Goal: Find specific page/section: Find specific page/section

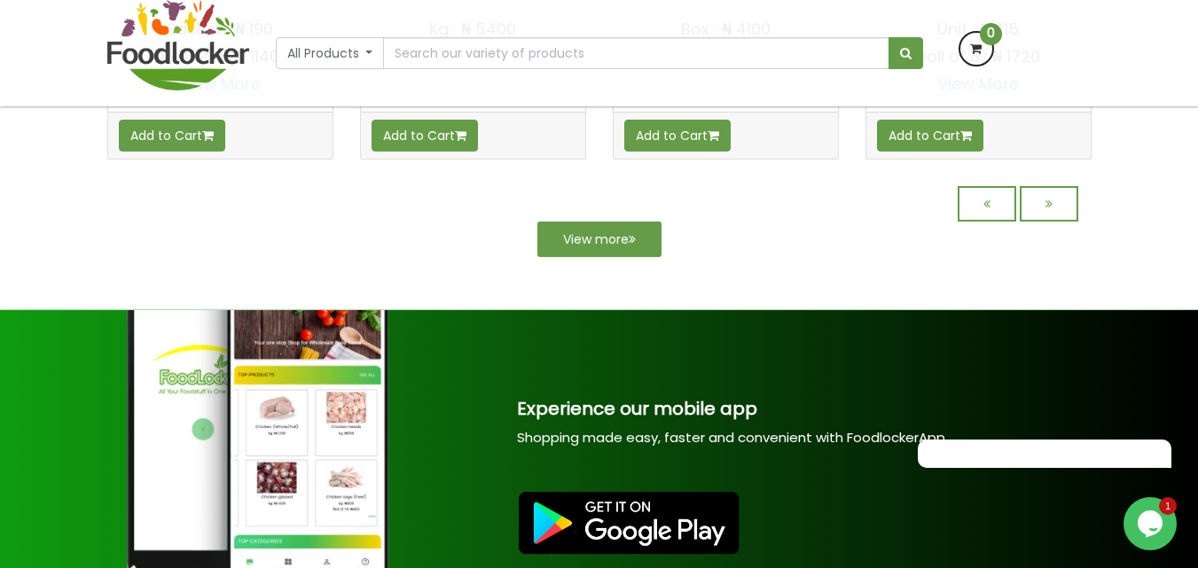
scroll to position [1634, 0]
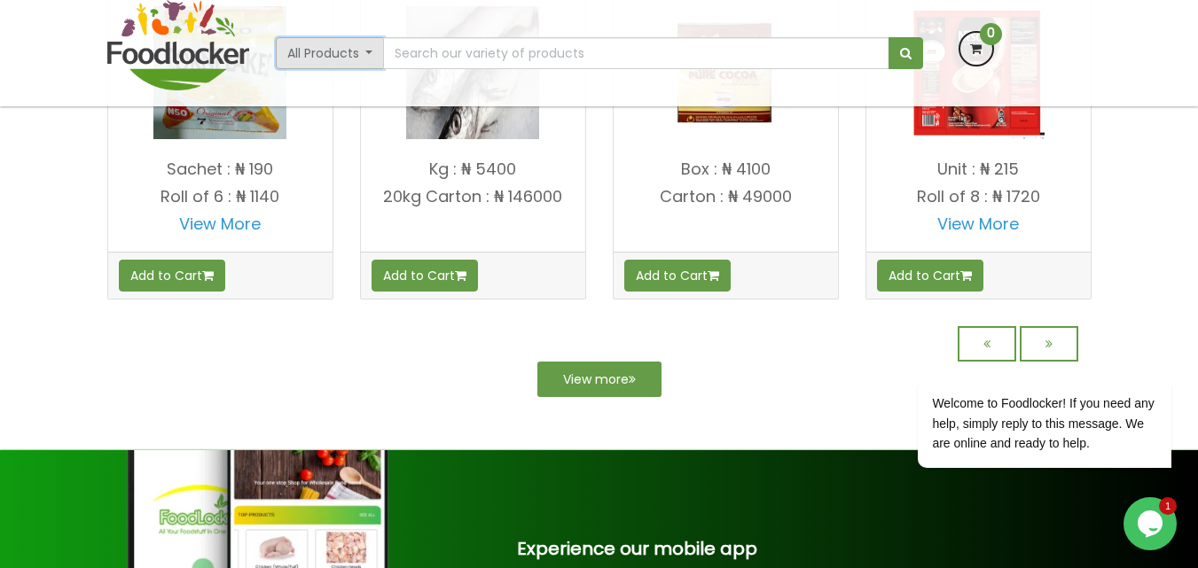
click at [370, 51] on button "All Products" at bounding box center [330, 53] width 109 height 32
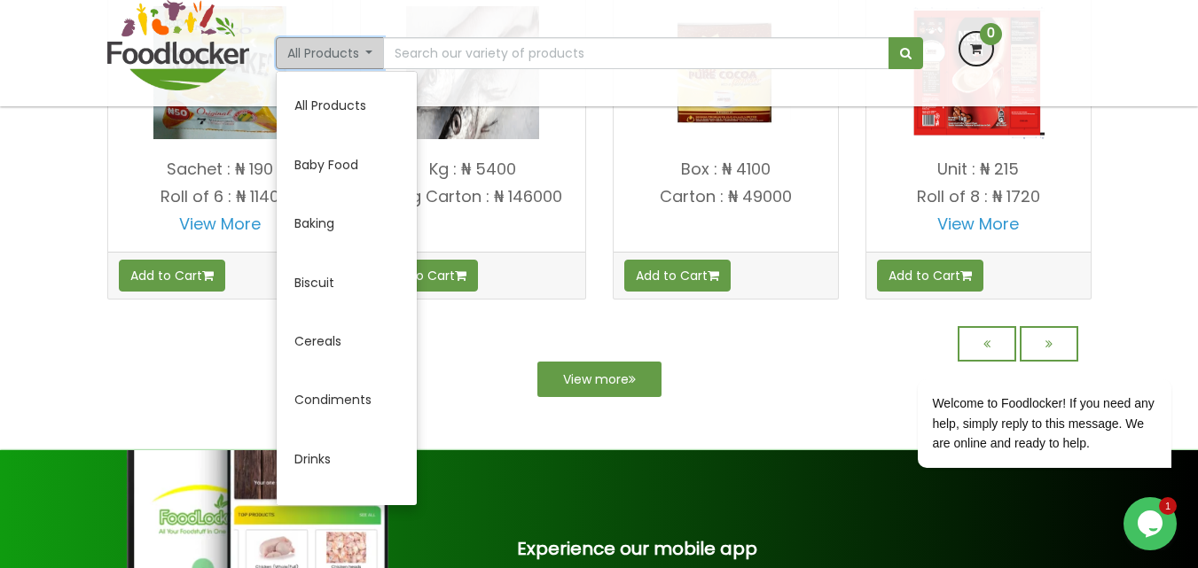
scroll to position [0, 0]
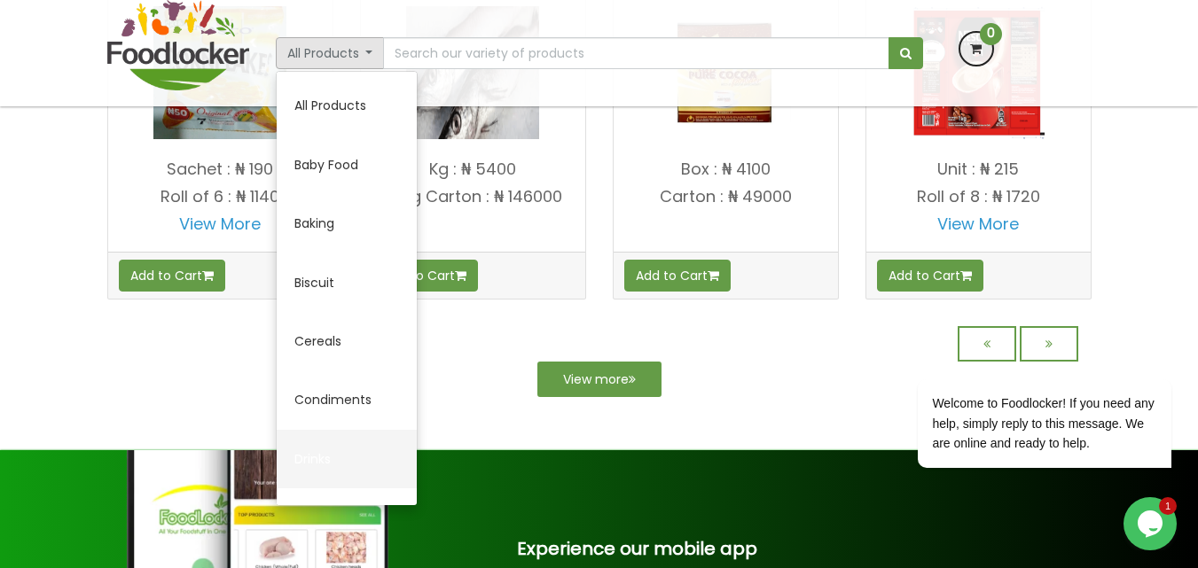
click at [309, 462] on link "Drinks" at bounding box center [347, 459] width 140 height 59
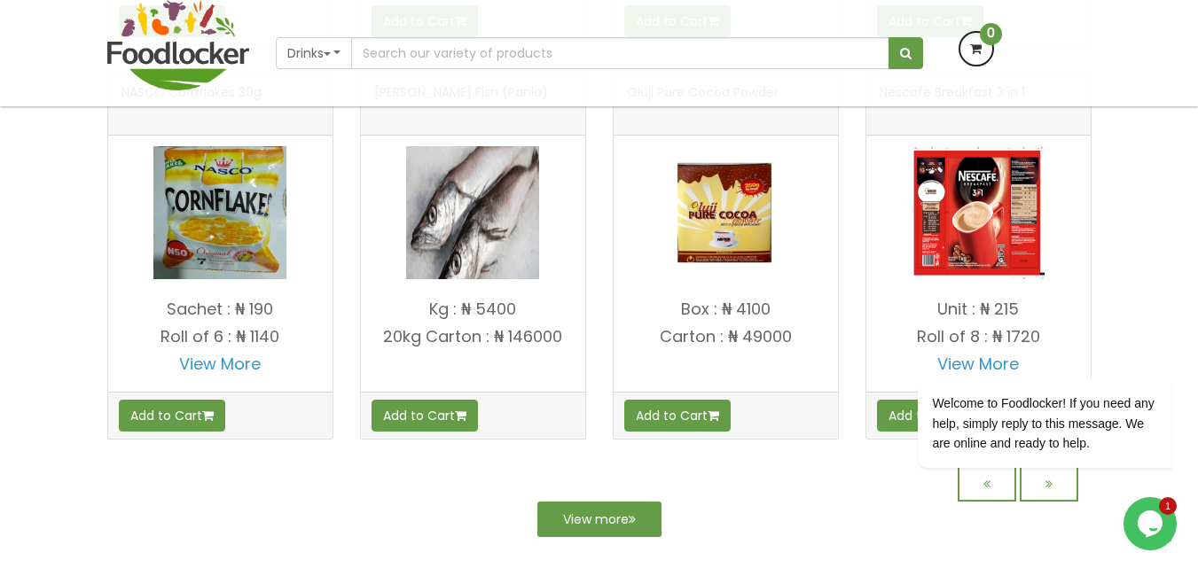
scroll to position [1775, 0]
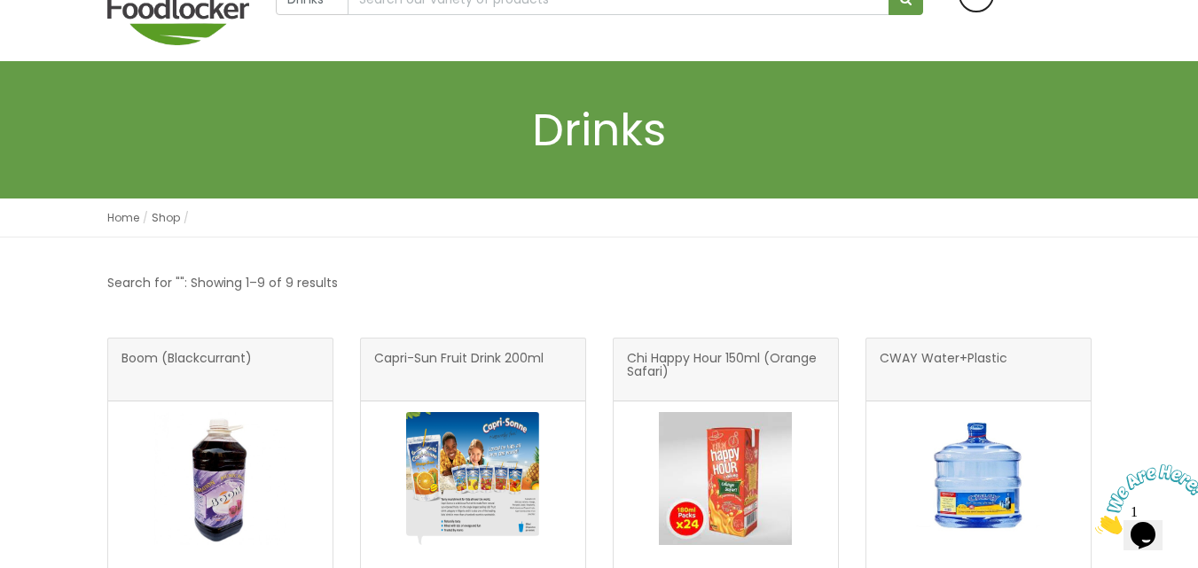
scroll to position [89, 0]
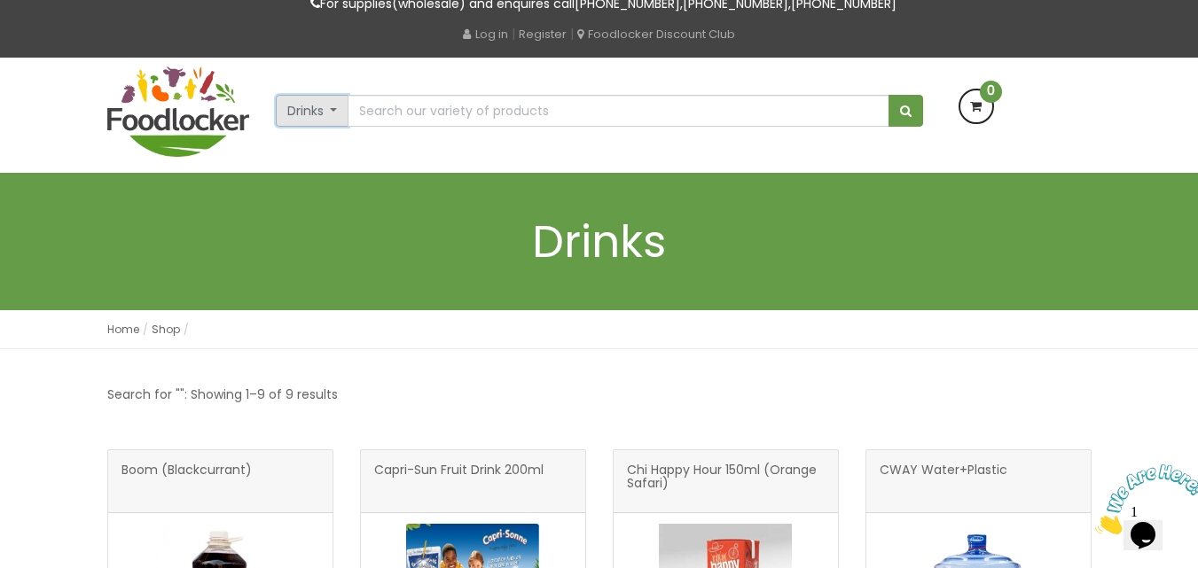
click at [325, 113] on button "Drinks" at bounding box center [313, 111] width 74 height 32
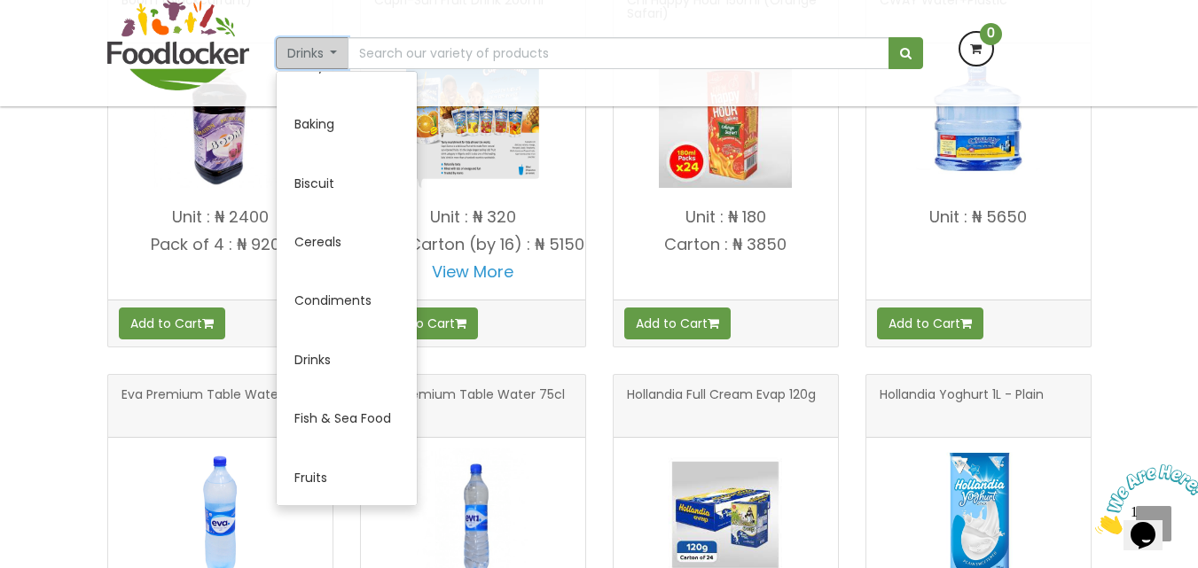
scroll to position [85, 0]
